Goal: Task Accomplishment & Management: Manage account settings

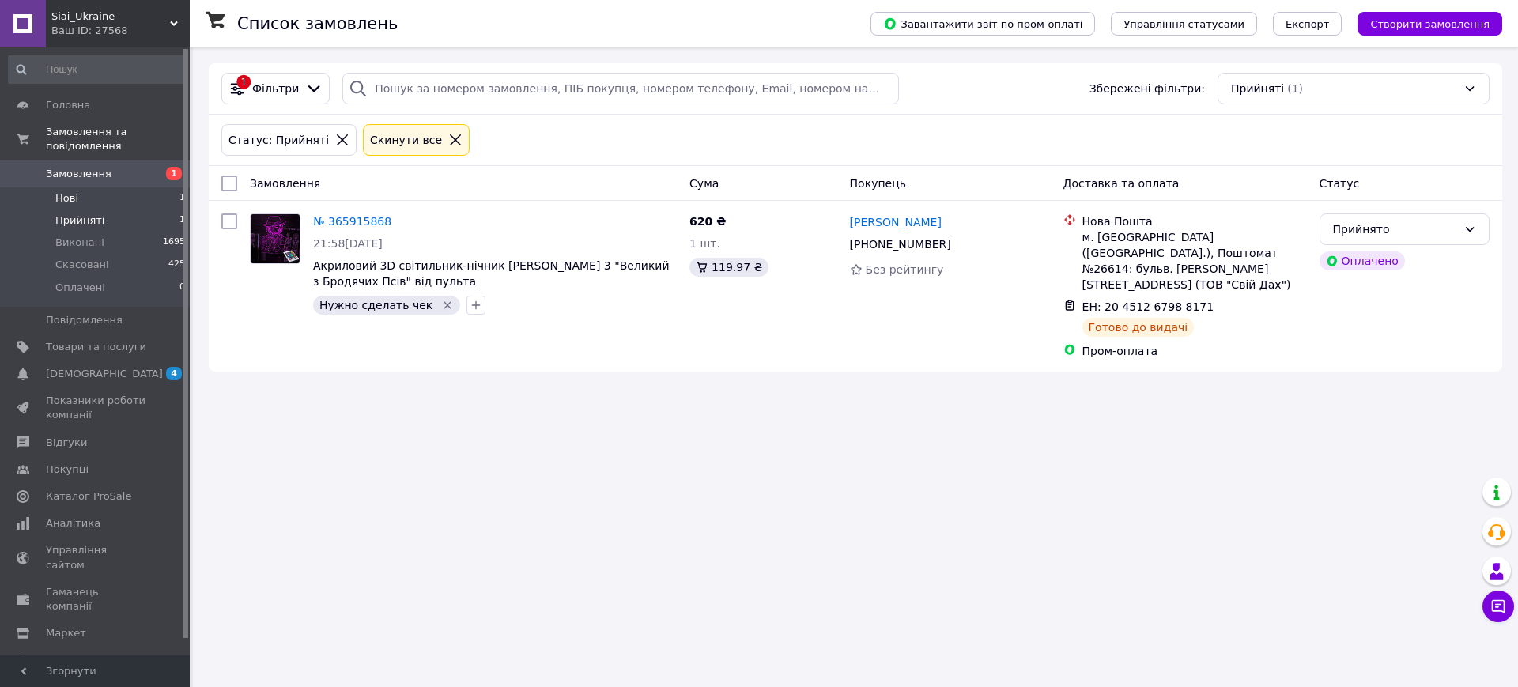
click at [83, 187] on li "Нові 1" at bounding box center [97, 198] width 194 height 22
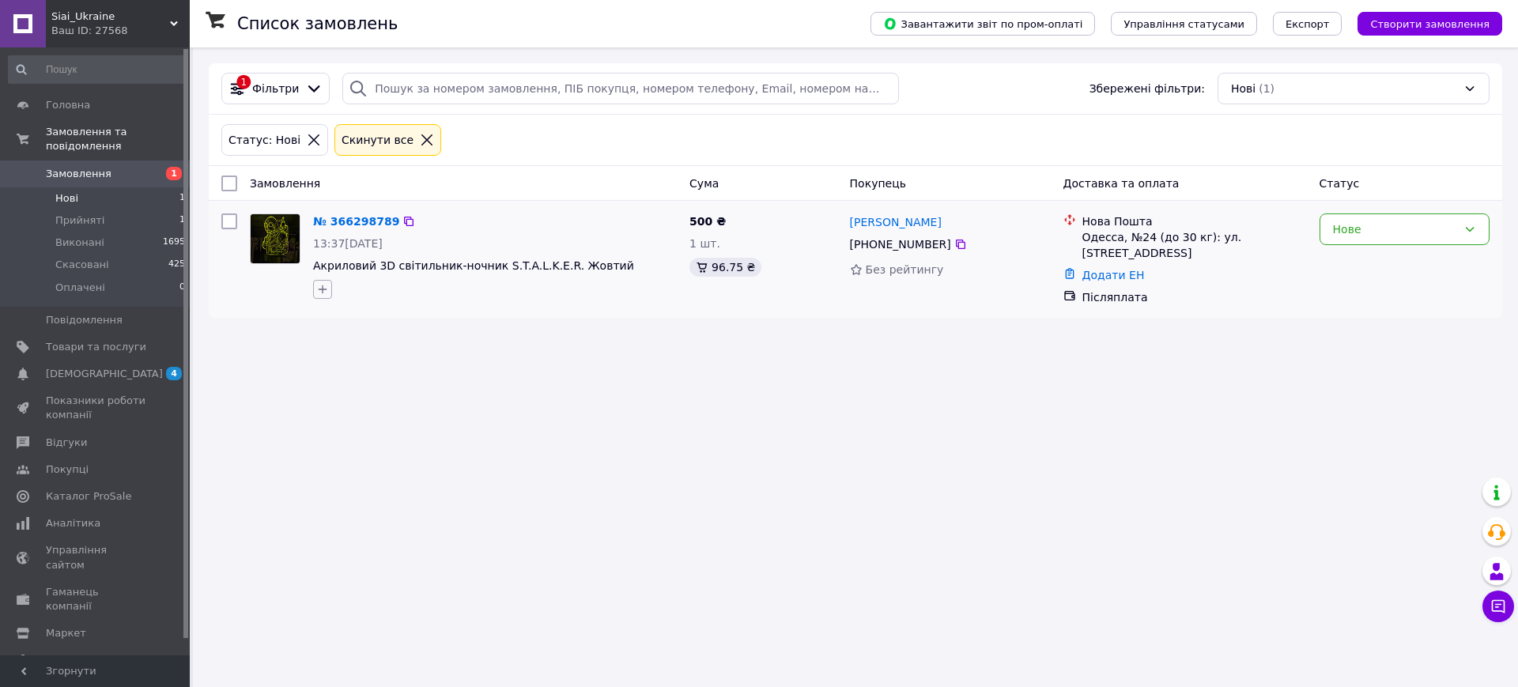
click at [329, 288] on button "button" at bounding box center [322, 289] width 19 height 19
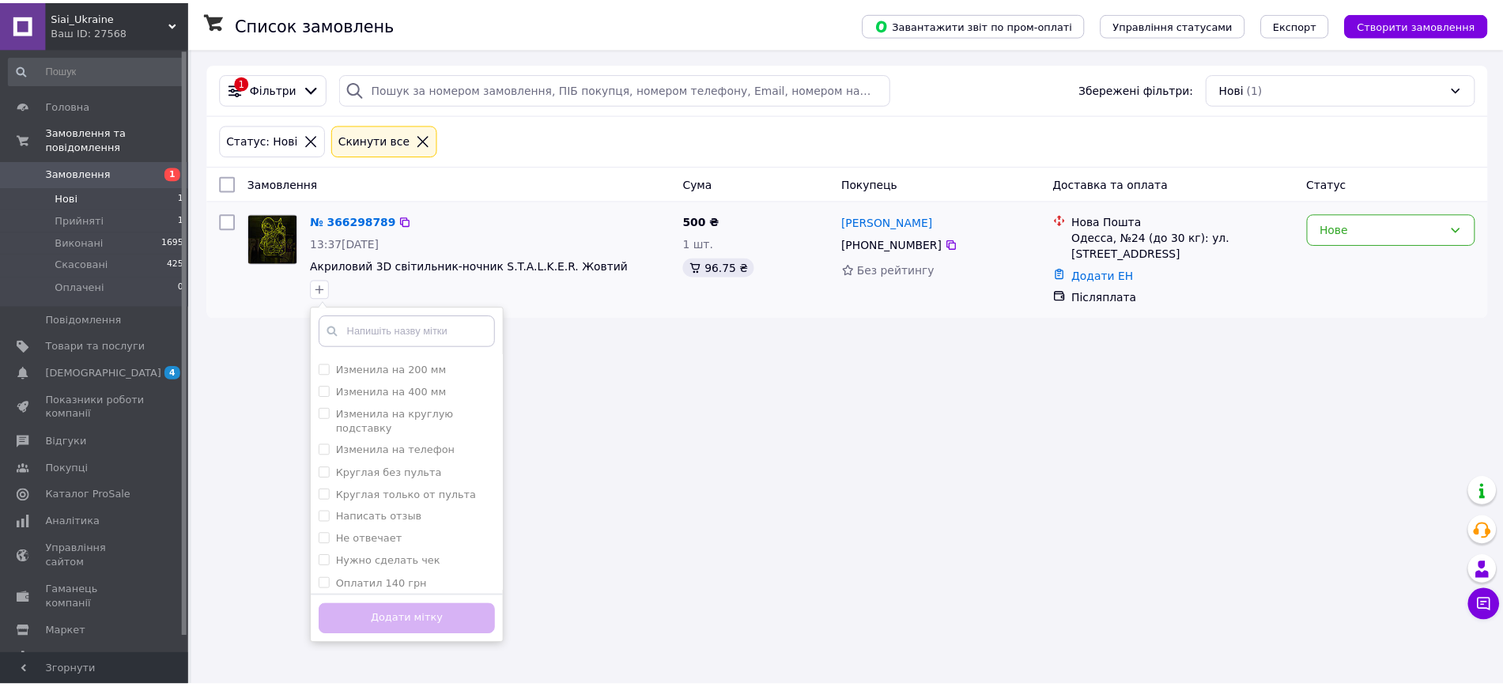
scroll to position [198, 0]
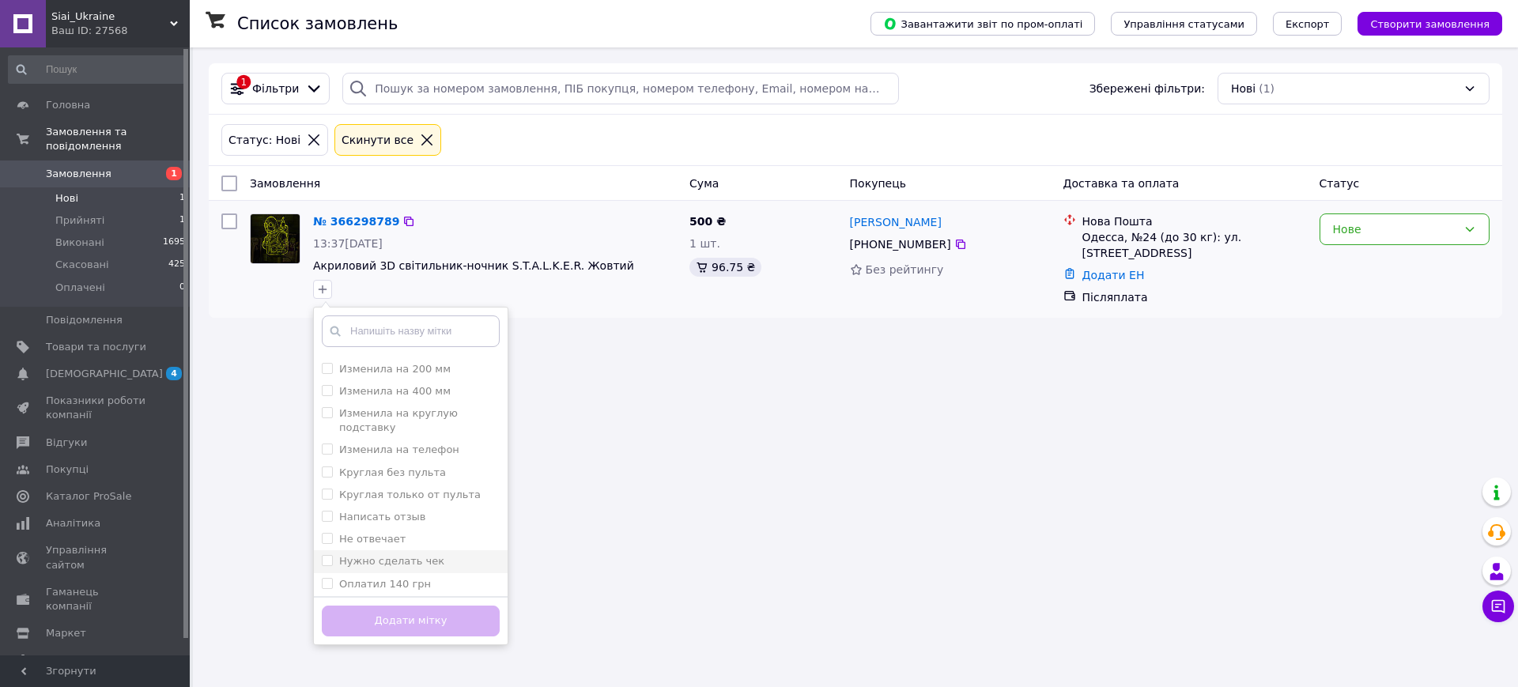
click at [391, 555] on label "Нужно сделать чек" at bounding box center [391, 561] width 105 height 12
checkbox input "true"
click at [417, 612] on button "Додати мітку" at bounding box center [411, 621] width 178 height 31
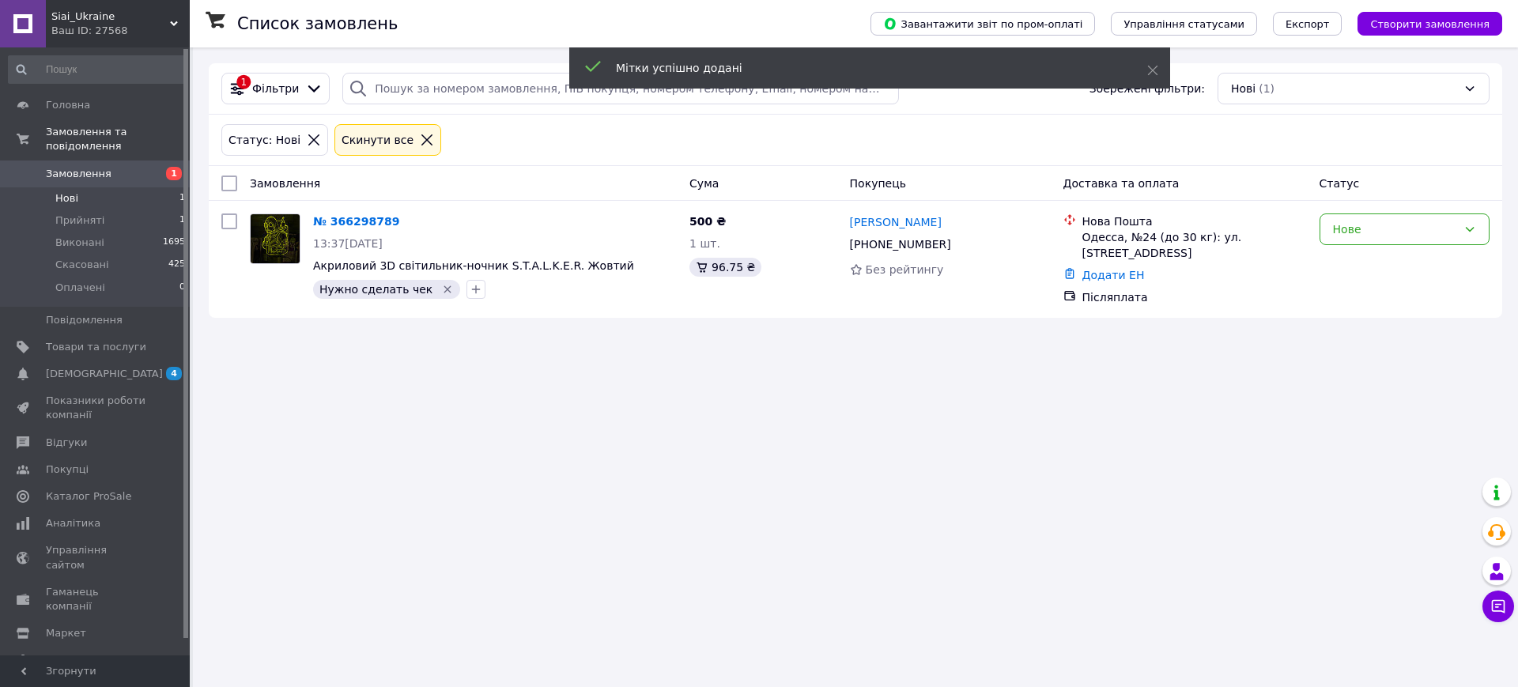
click at [345, 222] on link "№ 366298789" at bounding box center [356, 221] width 86 height 13
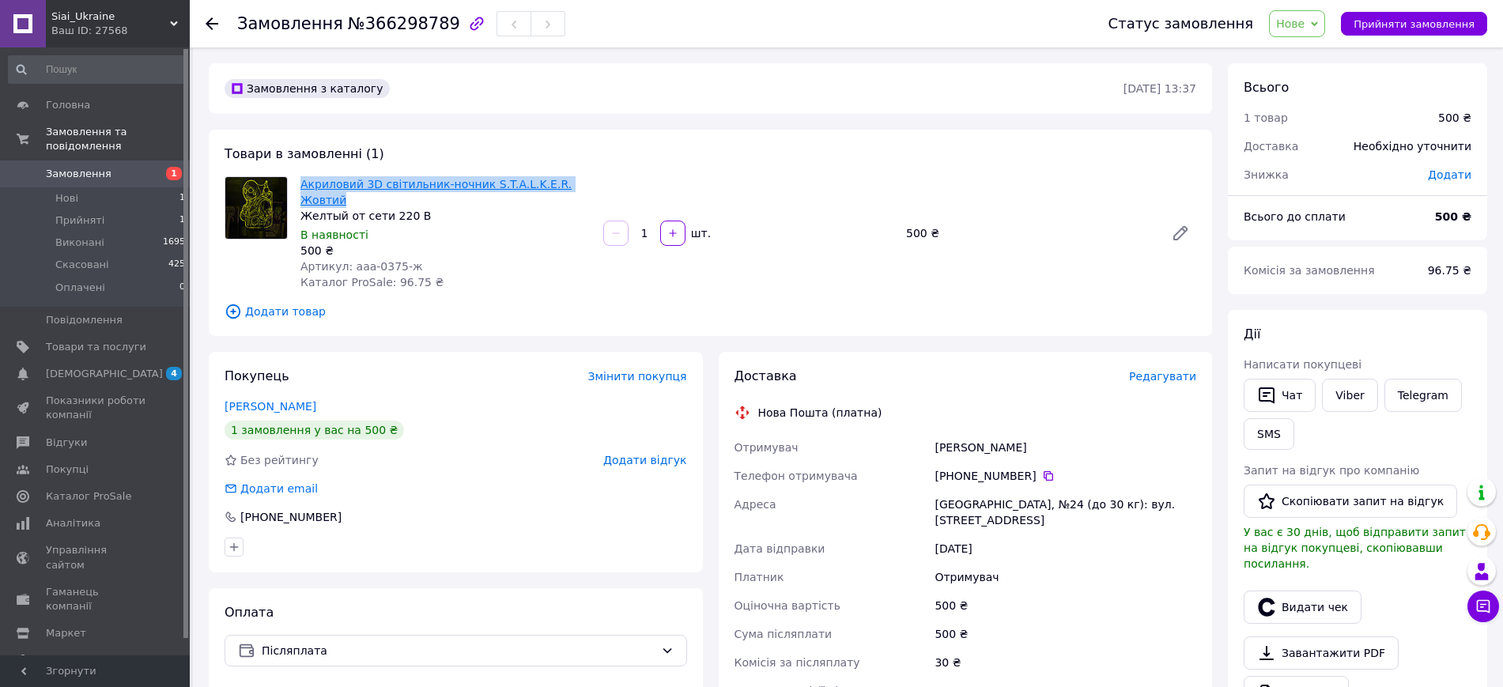
drag, startPoint x: 585, startPoint y: 184, endPoint x: 300, endPoint y: 184, distance: 284.6
click at [300, 184] on span "Акриловий 3D світильник-ночник S.T.A.L.K.E.R. Жовтий" at bounding box center [445, 192] width 290 height 32
copy link "Акриловий 3D світильник-ночник S.T.A.L.K.E.R. Жовтий"
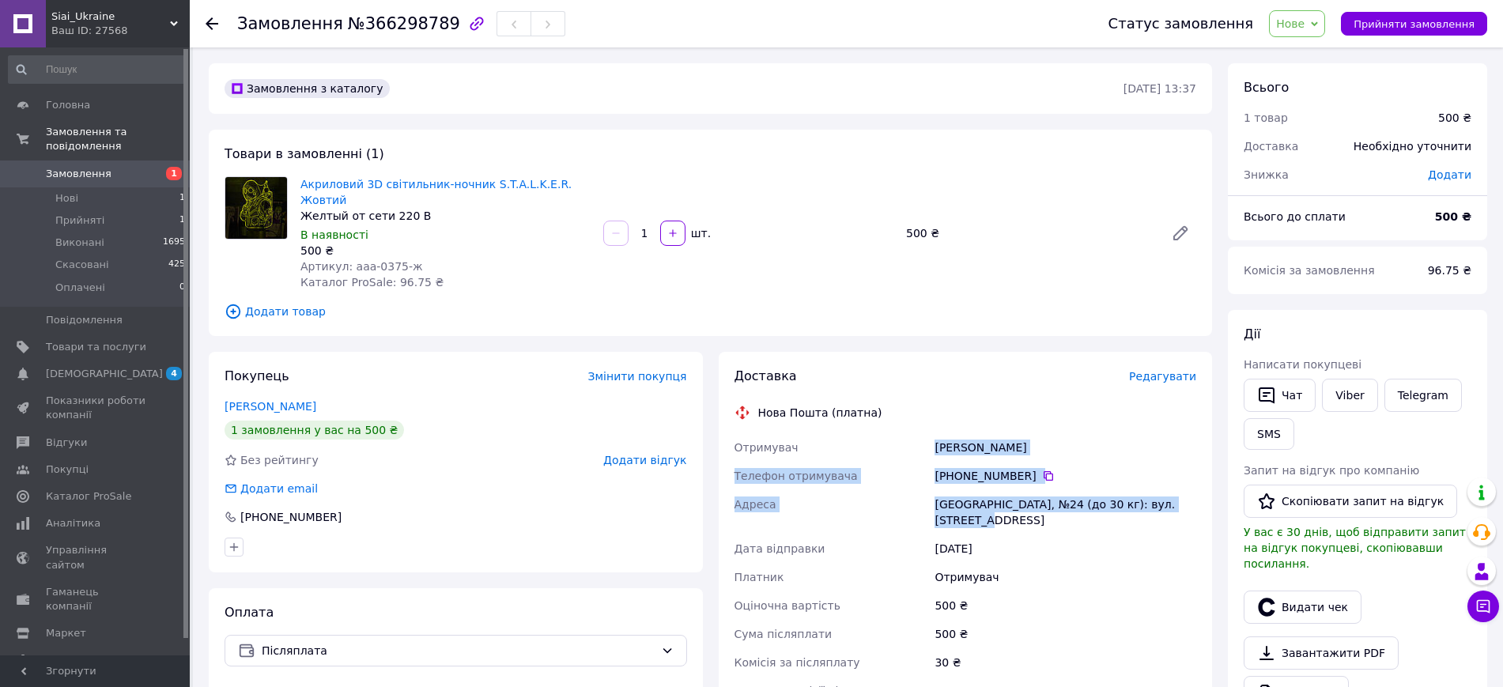
drag, startPoint x: 934, startPoint y: 432, endPoint x: 1206, endPoint y: 495, distance: 279.2
click at [1206, 495] on div "Доставка Редагувати Нова Пошта (платна) Отримувач Образенко Марія Телефон отрим…" at bounding box center [966, 613] width 494 height 522
copy div "Образенко Марія Телефон отримувача +380 93 756 21 47   Адреса Одеса, №24 (до 30…"
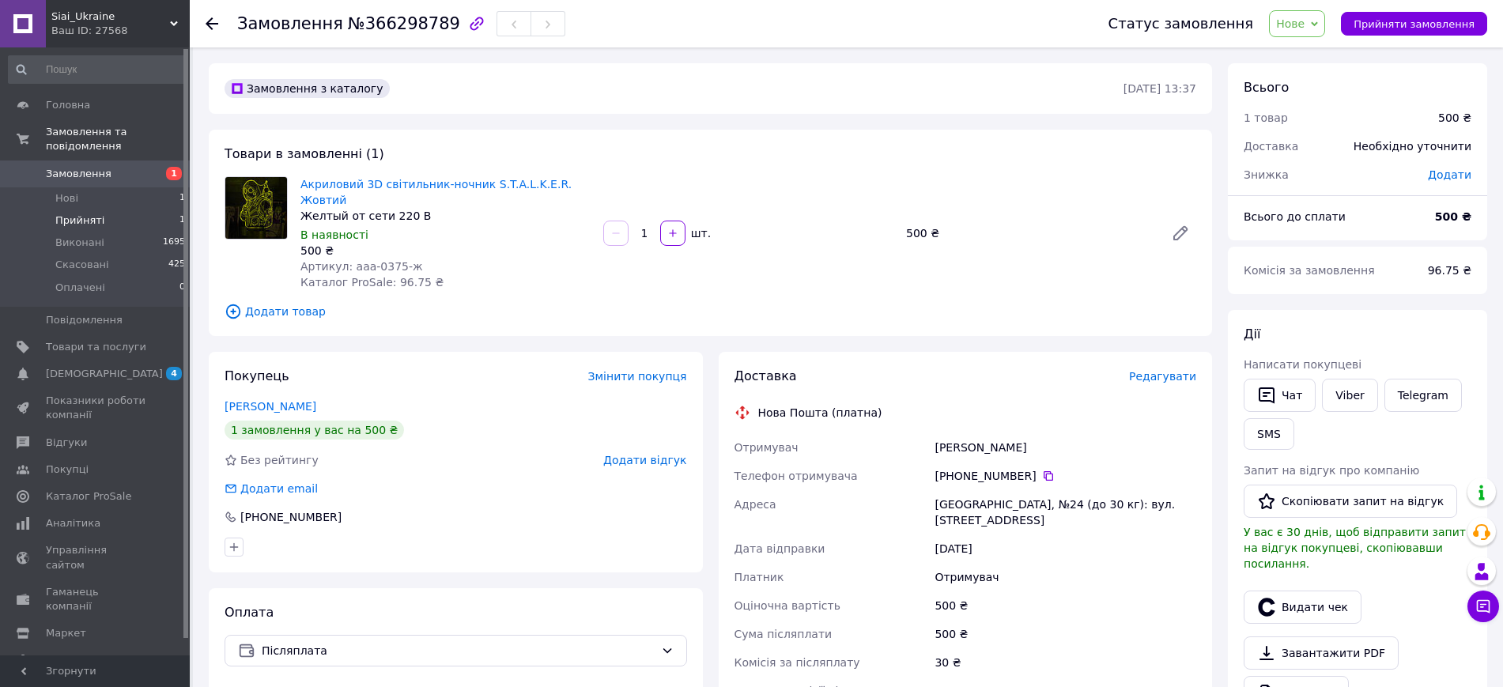
click at [114, 209] on li "Прийняті 1" at bounding box center [97, 220] width 194 height 22
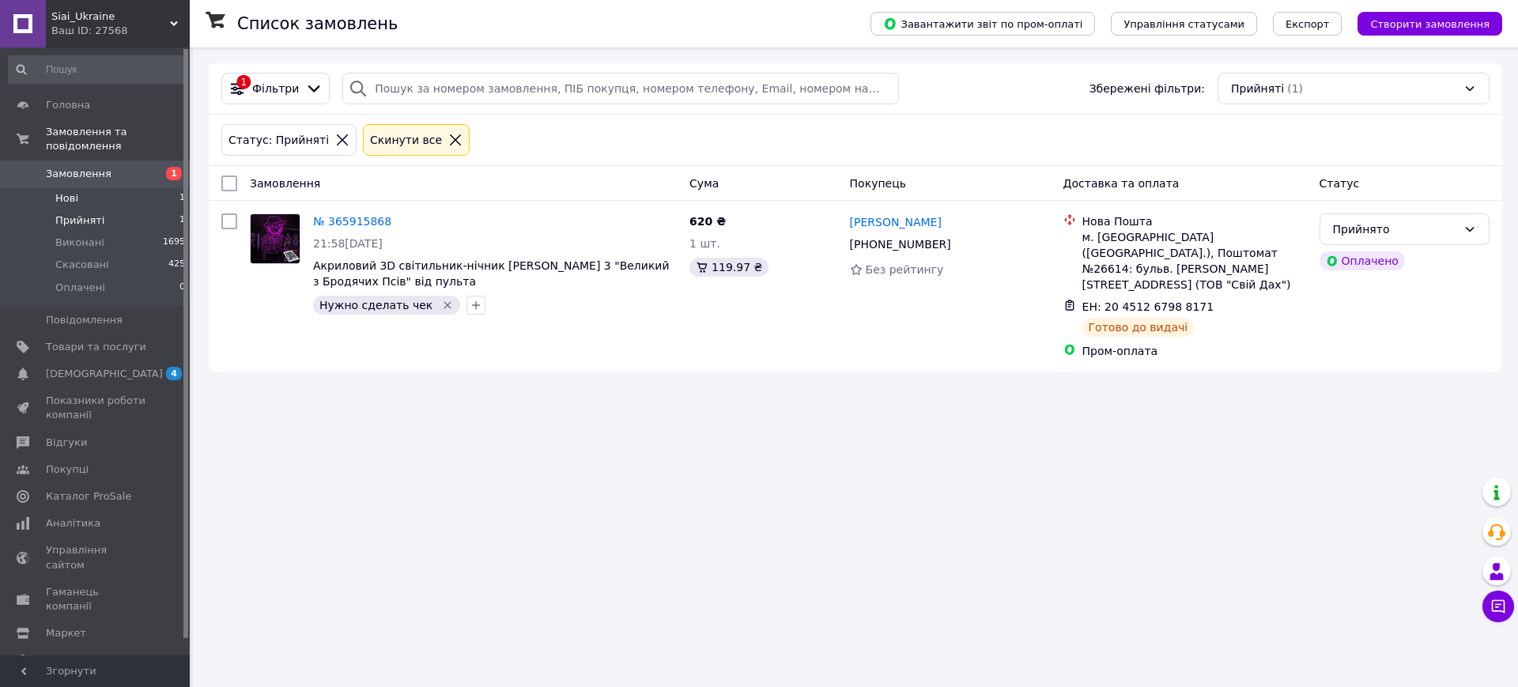
click at [64, 191] on span "Нові" at bounding box center [66, 198] width 23 height 14
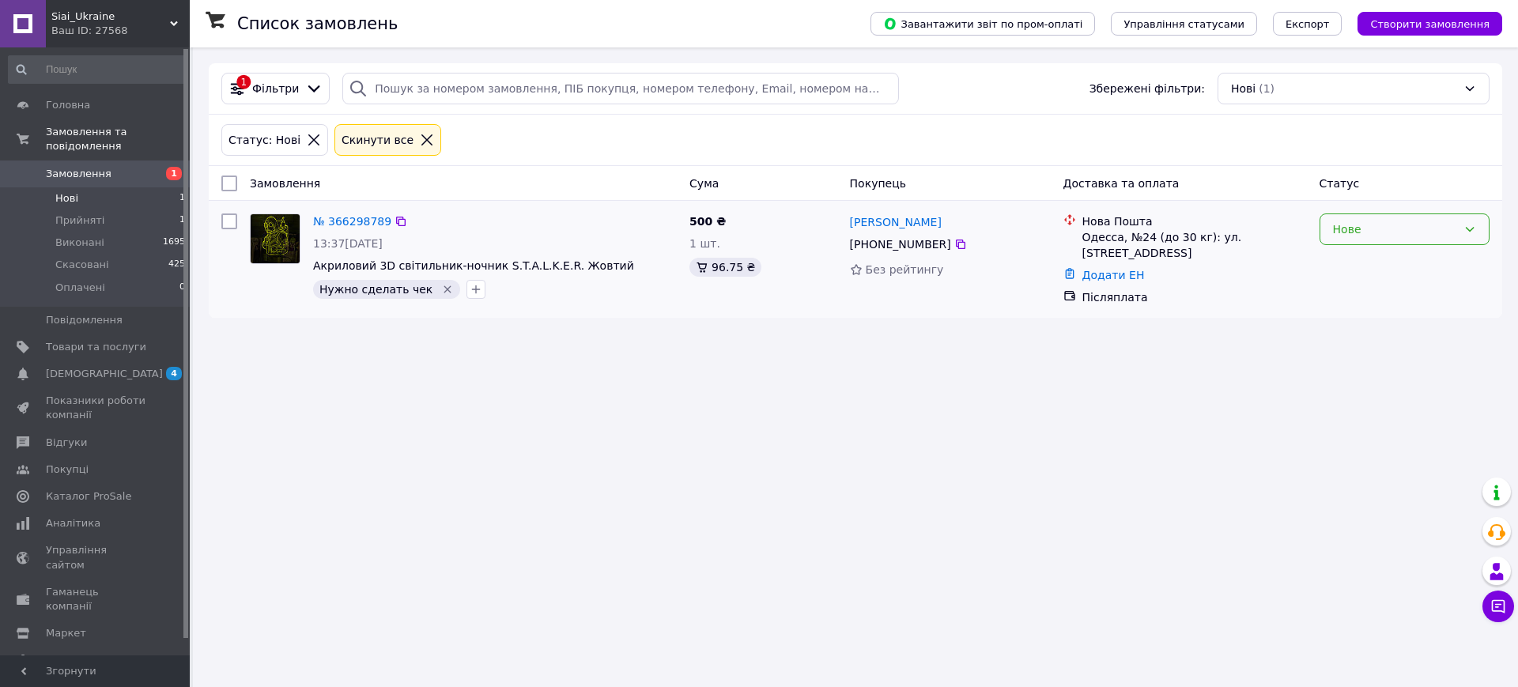
click at [1465, 231] on icon at bounding box center [1469, 229] width 13 height 13
click at [1378, 267] on li "Прийнято" at bounding box center [1404, 264] width 168 height 28
click at [69, 394] on span "Показники роботи компанії" at bounding box center [96, 408] width 100 height 28
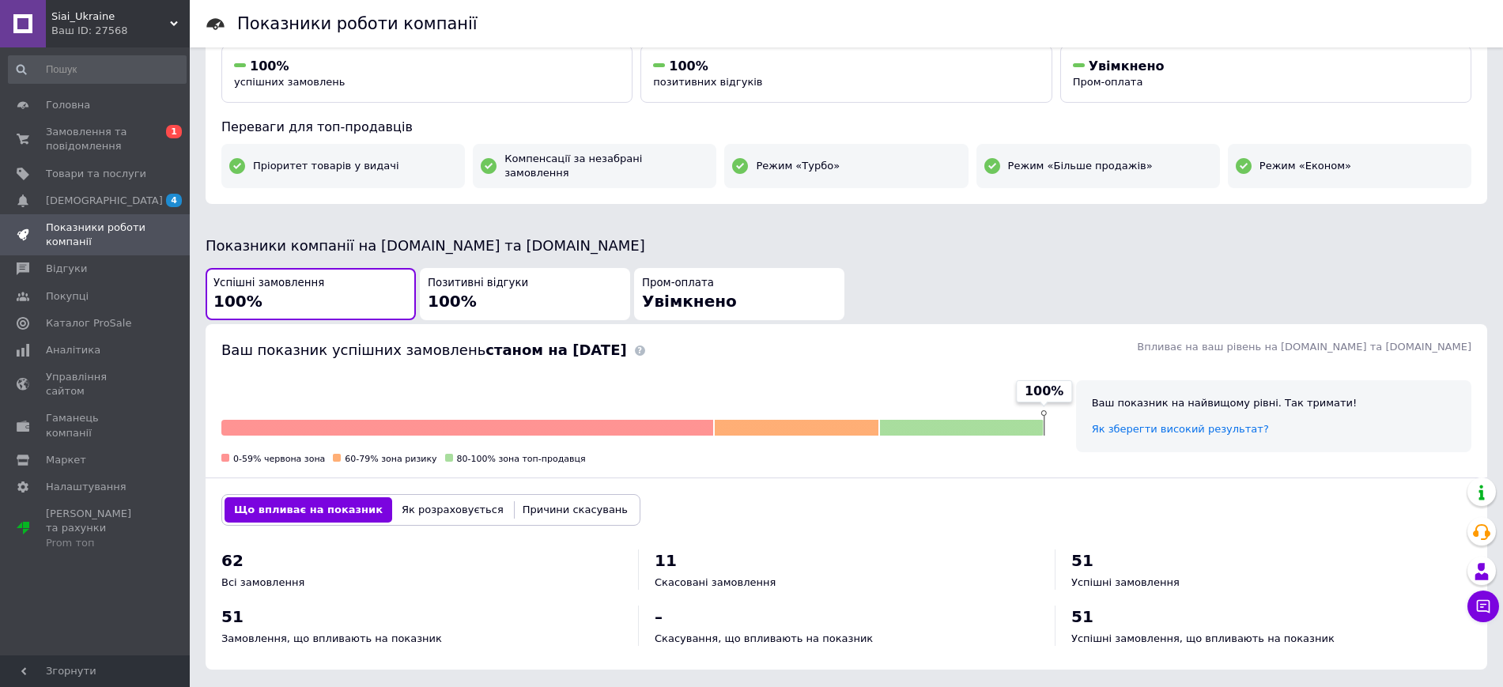
scroll to position [198, 0]
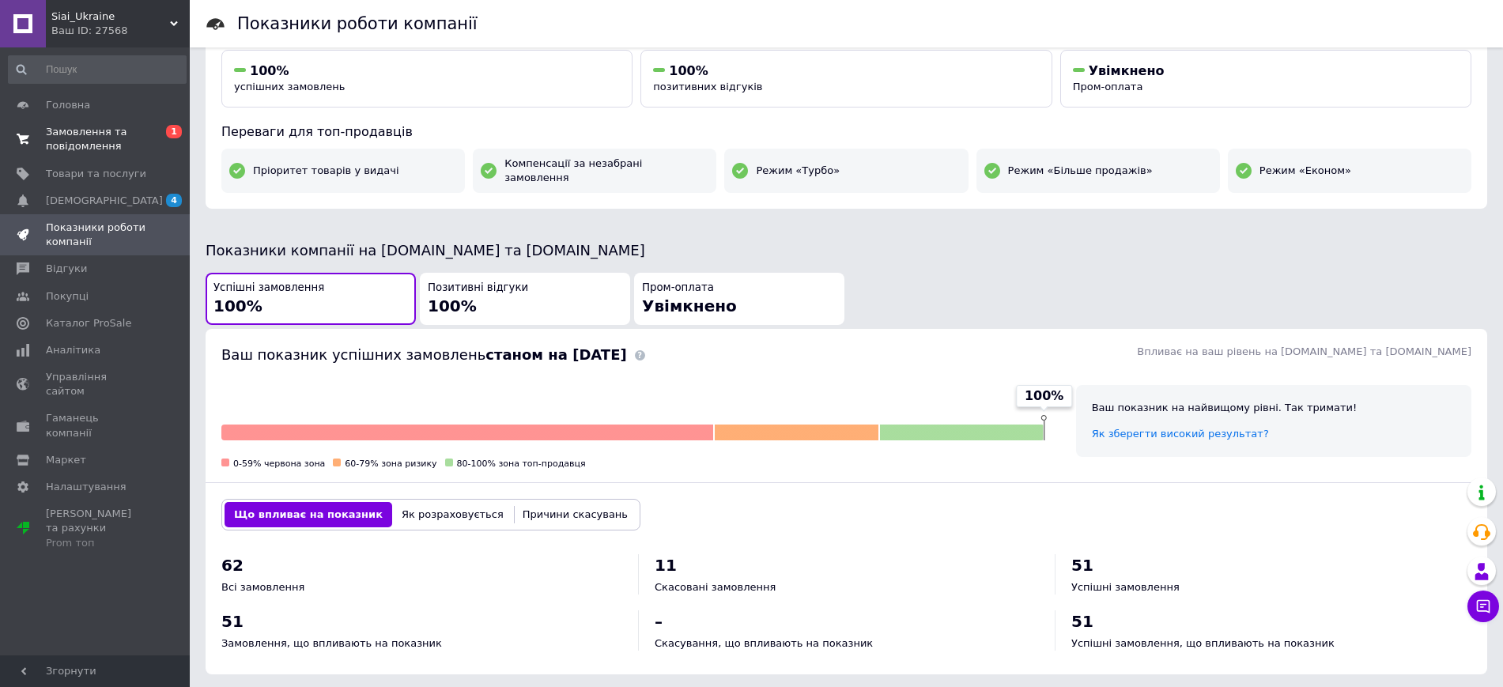
click at [91, 139] on span "Замовлення та повідомлення" at bounding box center [96, 139] width 100 height 28
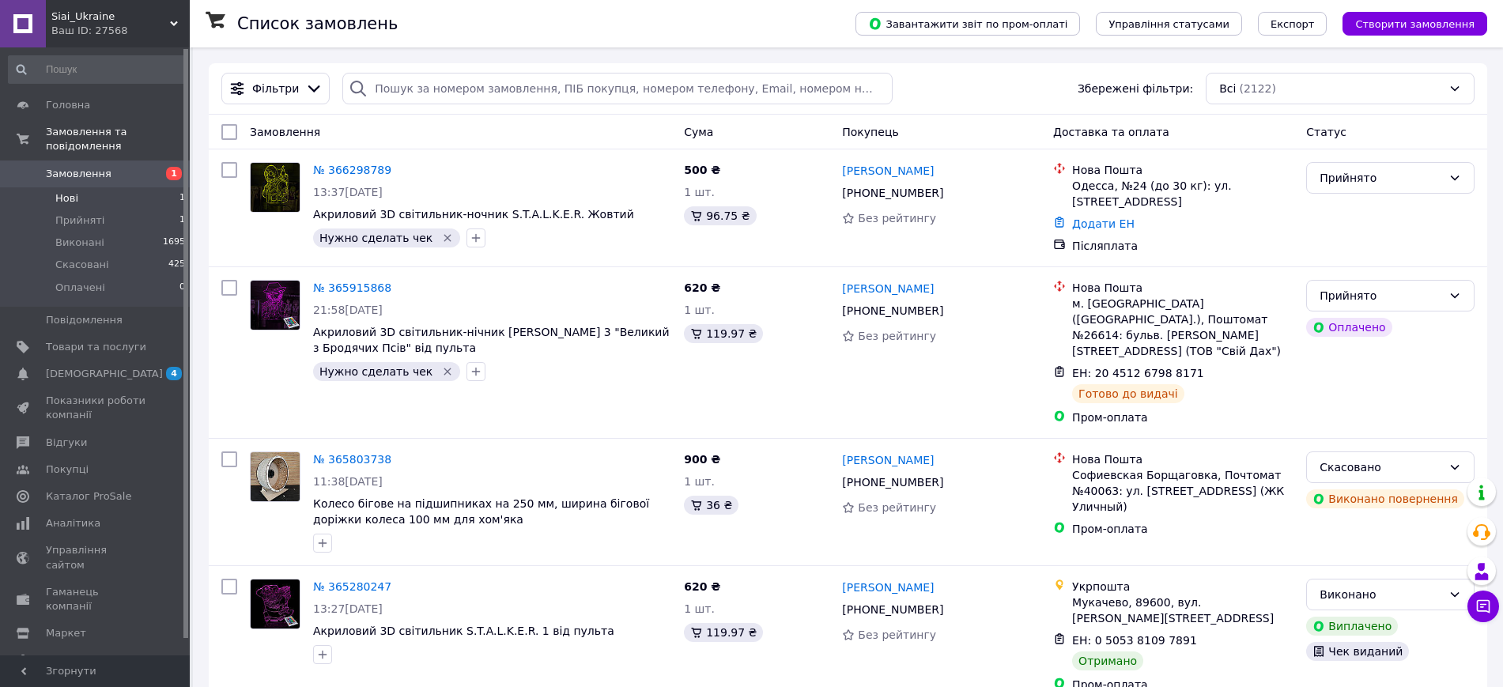
click at [74, 191] on span "Нові" at bounding box center [66, 198] width 23 height 14
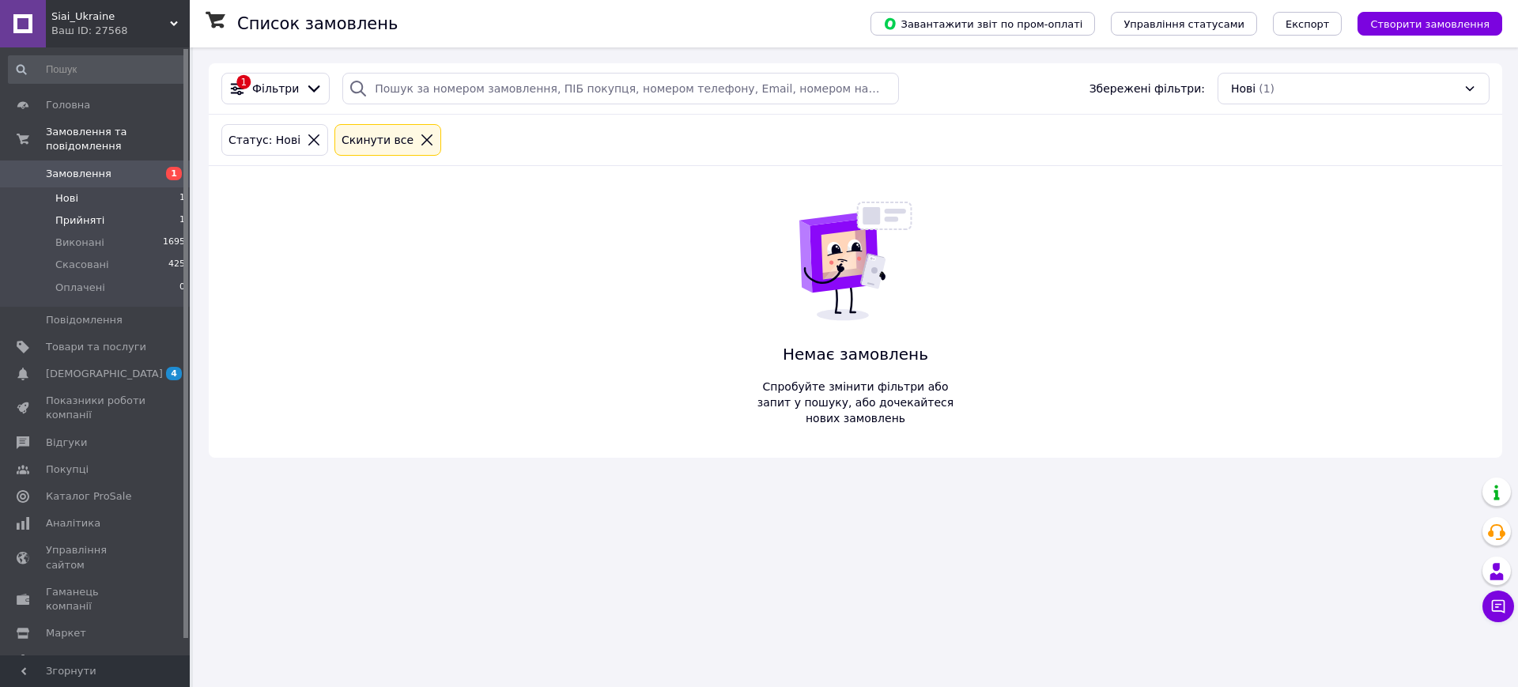
click at [81, 213] on span "Прийняті" at bounding box center [79, 220] width 49 height 14
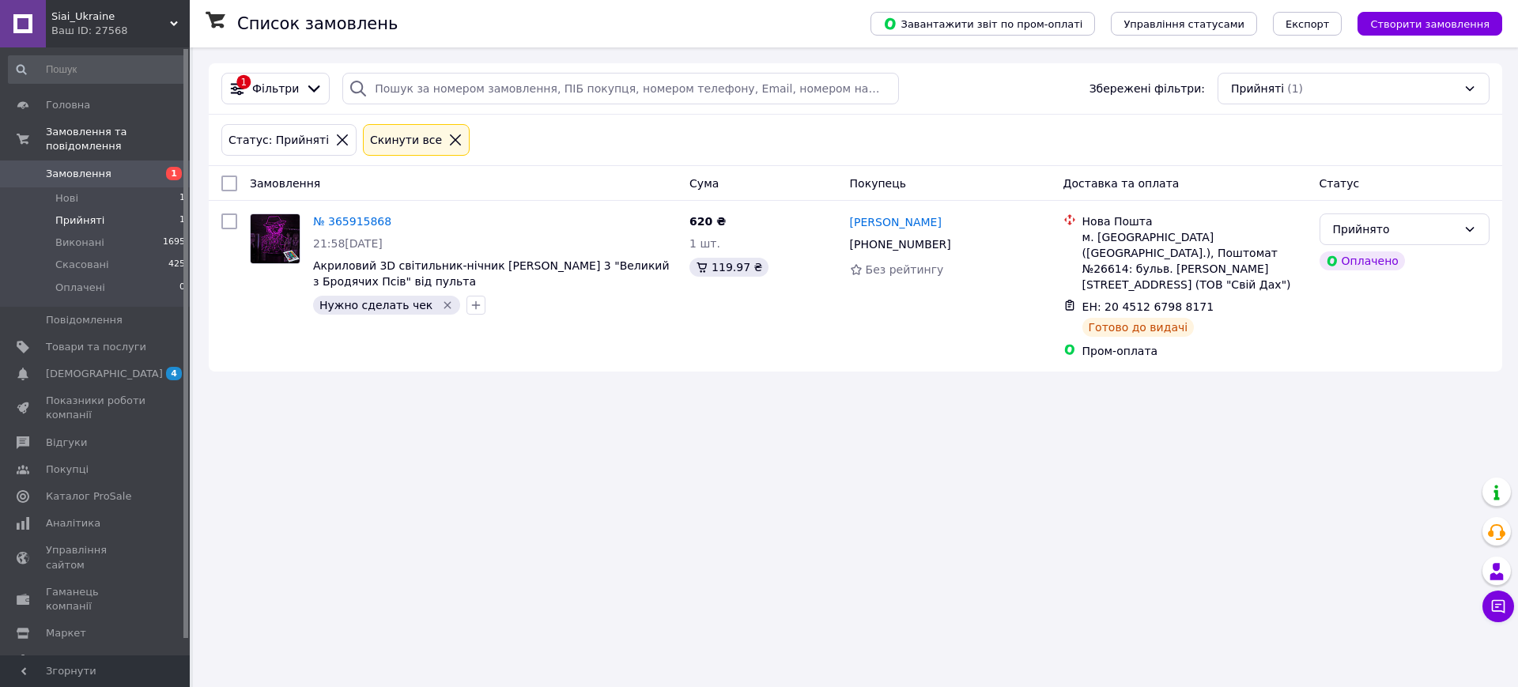
click at [75, 213] on span "Прийняті" at bounding box center [79, 220] width 49 height 14
click at [80, 187] on li "Нові 1" at bounding box center [97, 198] width 194 height 22
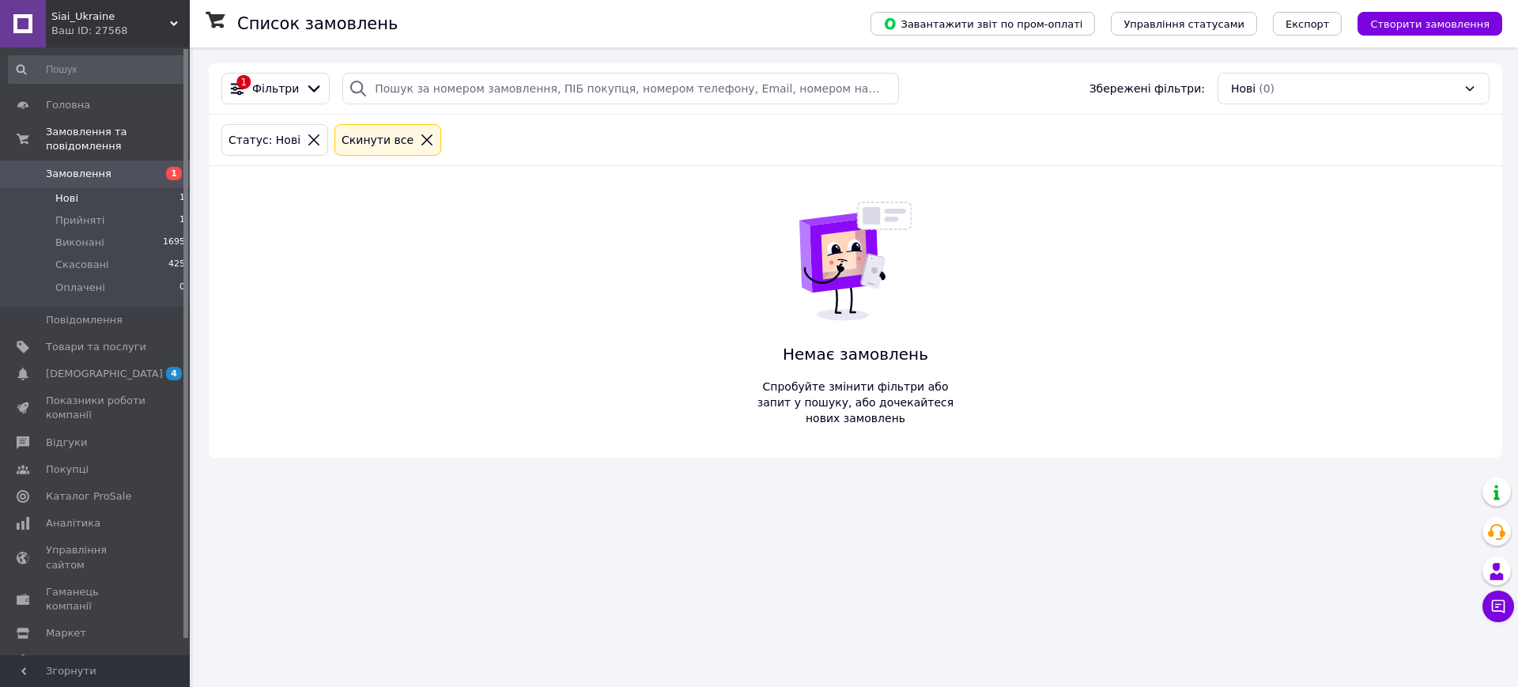
click at [78, 167] on span "Замовлення" at bounding box center [79, 174] width 66 height 14
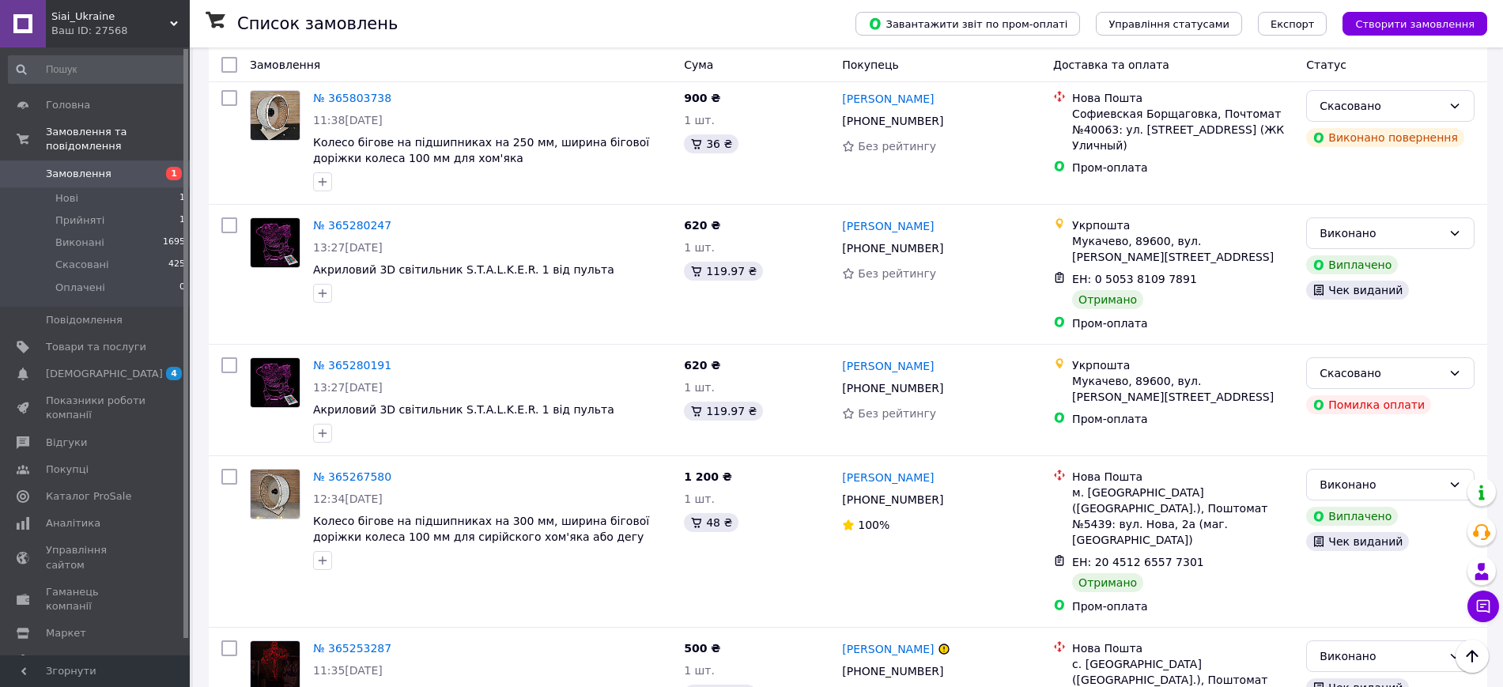
scroll to position [99, 0]
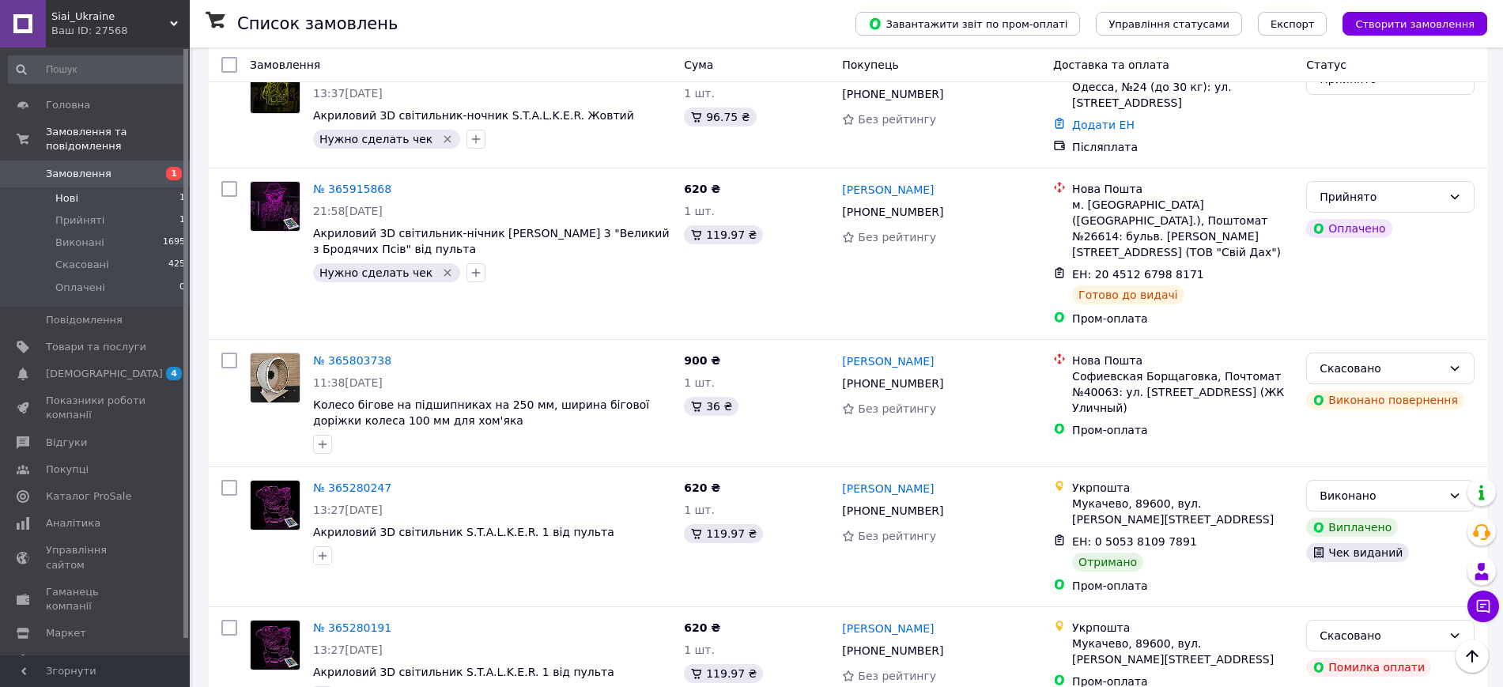
click at [101, 187] on li "Нові 1" at bounding box center [97, 198] width 194 height 22
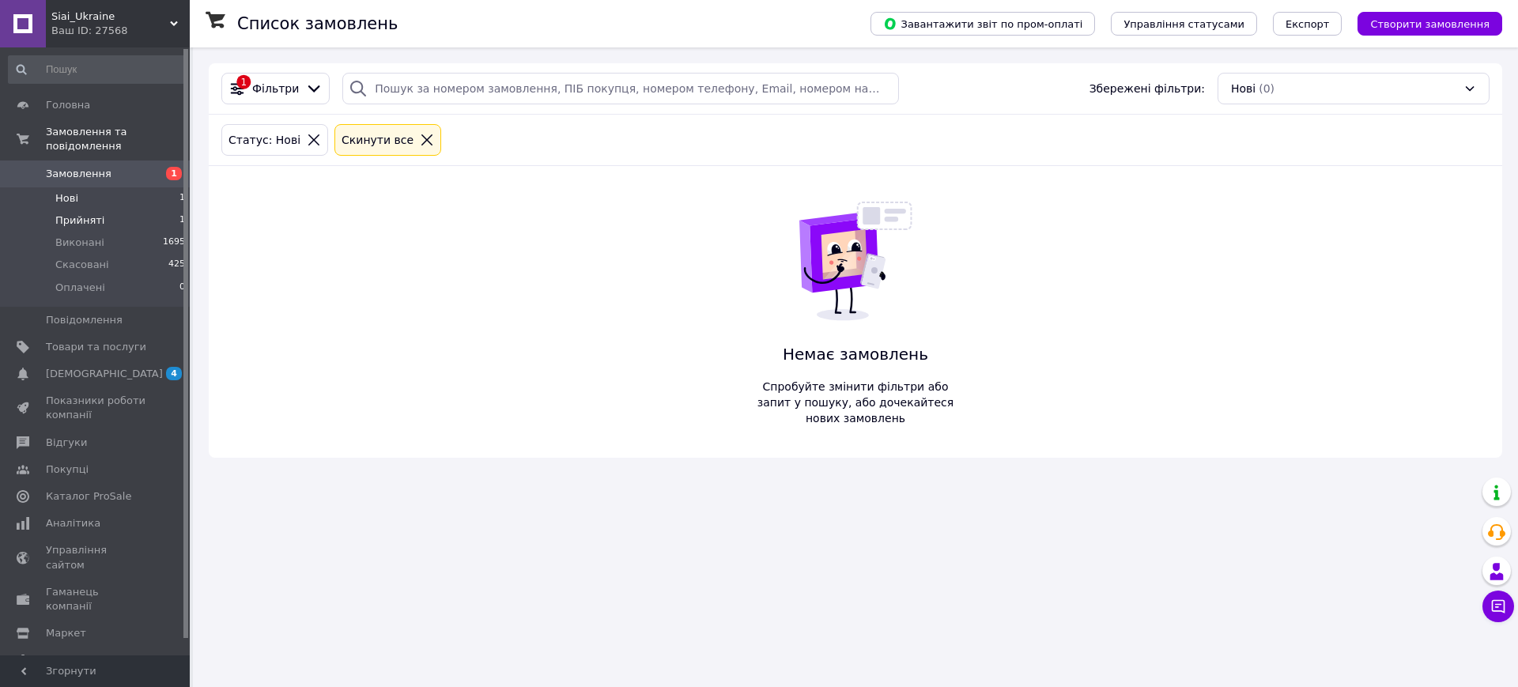
click at [95, 209] on li "Прийняті 1" at bounding box center [97, 220] width 194 height 22
